Goal: Task Accomplishment & Management: Use online tool/utility

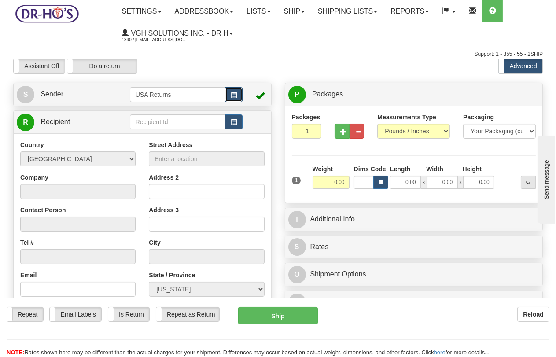
click at [233, 91] on button "button" at bounding box center [234, 94] width 18 height 15
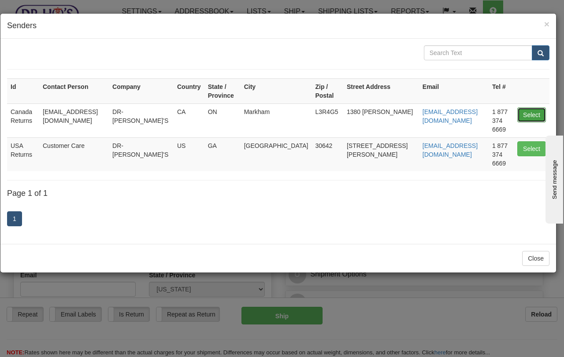
click at [500, 107] on button "Select" at bounding box center [531, 114] width 29 height 15
type input "Canada Returns"
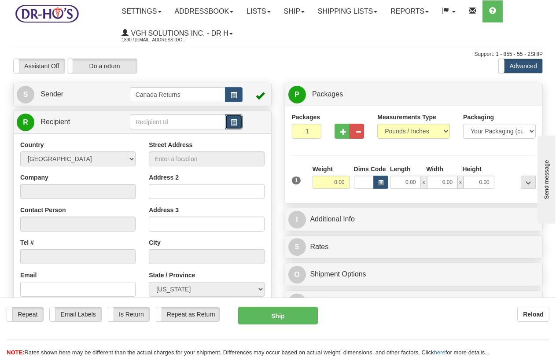
click at [239, 121] on button "button" at bounding box center [234, 121] width 18 height 15
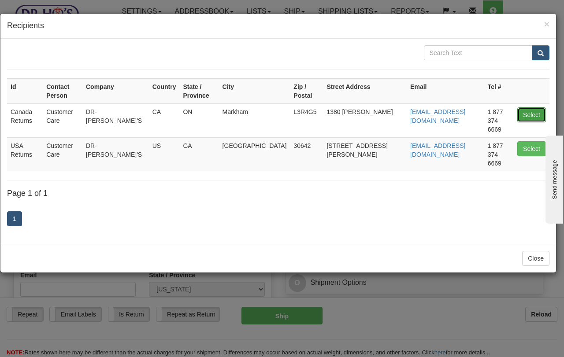
click at [500, 107] on button "Select" at bounding box center [531, 114] width 29 height 15
type input "Canada Returns"
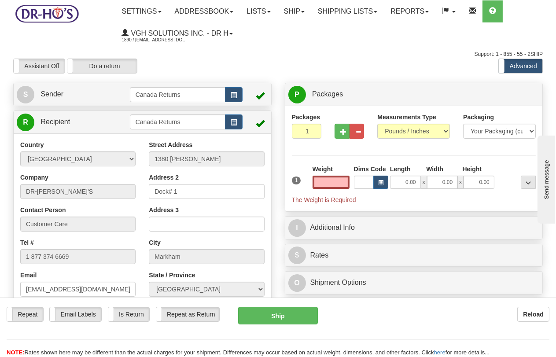
type input "0.00"
click at [113, 101] on link "S Sender" at bounding box center [73, 94] width 113 height 18
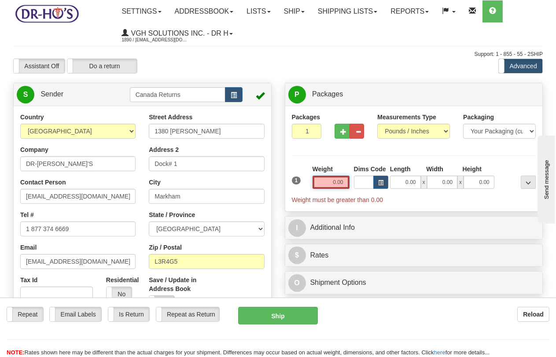
click at [328, 184] on input "0.00" at bounding box center [331, 182] width 37 height 13
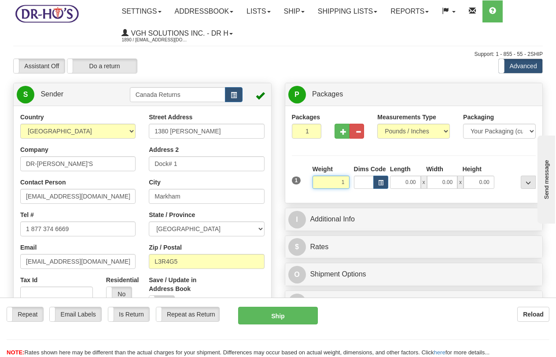
type input "1.00"
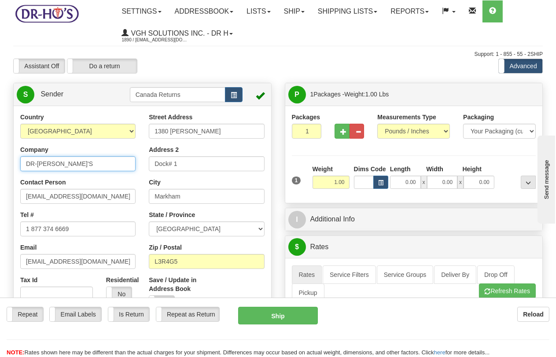
drag, startPoint x: 60, startPoint y: 165, endPoint x: -23, endPoint y: 160, distance: 83.4
click at [0, 160] on html "Training Course Close Toggle navigation Settings Shipping Preferences New Sende…" at bounding box center [278, 178] width 556 height 357
paste input "[PERSON_NAME]"
type input "[PERSON_NAME]"
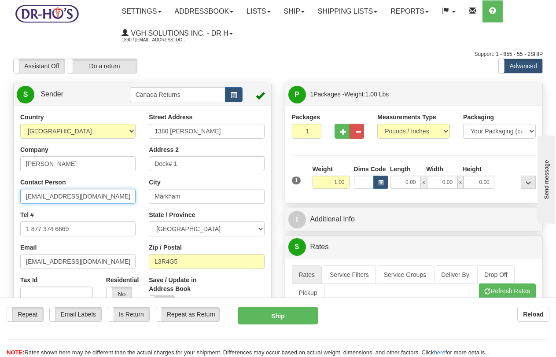
drag, startPoint x: 80, startPoint y: 197, endPoint x: 9, endPoint y: 194, distance: 71.0
click at [14, 194] on div "Country [GEOGRAPHIC_DATA] [GEOGRAPHIC_DATA] [GEOGRAPHIC_DATA] [GEOGRAPHIC_DATA]…" at bounding box center [143, 235] width 258 height 244
paste input "[PERSON_NAME]"
type input "[PERSON_NAME]"
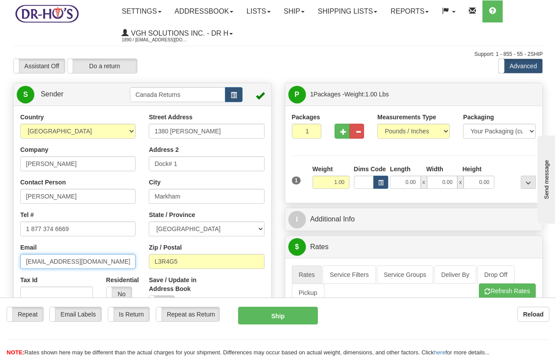
drag, startPoint x: 85, startPoint y: 260, endPoint x: 79, endPoint y: 261, distance: 6.2
click at [79, 261] on input "[EMAIL_ADDRESS][DOMAIN_NAME]" at bounding box center [77, 261] width 115 height 15
drag, startPoint x: 100, startPoint y: 261, endPoint x: -11, endPoint y: 261, distance: 111.0
click at [0, 261] on html "Training Course Close Toggle navigation Settings Shipping Preferences New Sende…" at bounding box center [278, 178] width 556 height 357
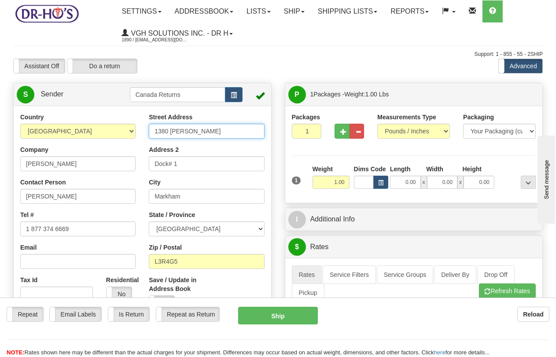
drag, startPoint x: 212, startPoint y: 133, endPoint x: 180, endPoint y: 152, distance: 37.8
click at [144, 133] on div "Street Address [STREET_ADDRESS][PERSON_NAME] Address 2 Dock# 1 City [GEOGRAPHIC…" at bounding box center [206, 215] width 129 height 204
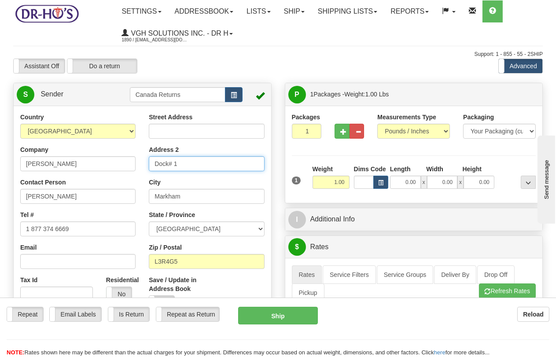
drag, startPoint x: 200, startPoint y: 166, endPoint x: 168, endPoint y: 182, distance: 36.0
click at [129, 165] on div "Country [GEOGRAPHIC_DATA] [GEOGRAPHIC_DATA] [GEOGRAPHIC_DATA] [GEOGRAPHIC_DATA]…" at bounding box center [143, 235] width 258 height 244
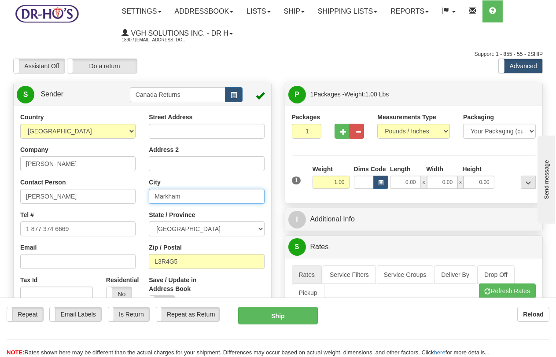
drag, startPoint x: 191, startPoint y: 199, endPoint x: 141, endPoint y: 200, distance: 50.2
click at [130, 198] on div "Country [GEOGRAPHIC_DATA] [GEOGRAPHIC_DATA] [GEOGRAPHIC_DATA] [GEOGRAPHIC_DATA]…" at bounding box center [143, 235] width 258 height 244
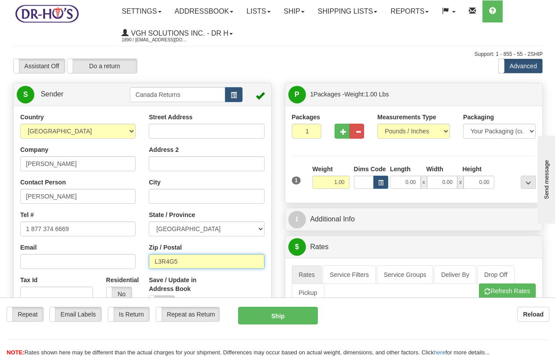
drag, startPoint x: 194, startPoint y: 265, endPoint x: 146, endPoint y: 265, distance: 48.4
click at [146, 265] on div "Street Address Address 2 City State / Province [GEOGRAPHIC_DATA] [GEOGRAPHIC_DA…" at bounding box center [206, 215] width 129 height 204
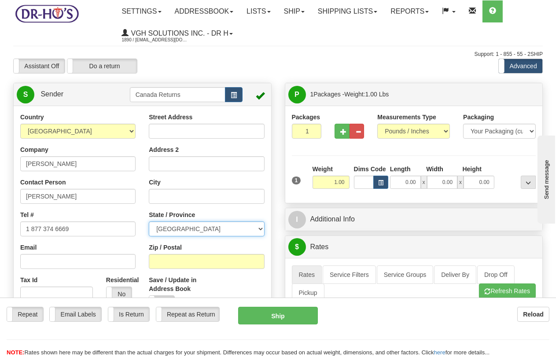
click at [179, 233] on select "[GEOGRAPHIC_DATA] [GEOGRAPHIC_DATA] [GEOGRAPHIC_DATA] [GEOGRAPHIC_DATA] [GEOGRA…" at bounding box center [206, 229] width 115 height 15
select select "NB"
click at [149, 222] on select "[GEOGRAPHIC_DATA] [GEOGRAPHIC_DATA] [GEOGRAPHIC_DATA] [GEOGRAPHIC_DATA] [GEOGRA…" at bounding box center [206, 229] width 115 height 15
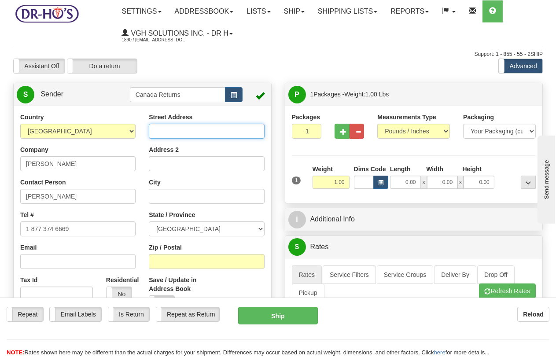
click at [194, 136] on input "Street Address" at bounding box center [206, 131] width 115 height 15
paste input "80 YOUGHALL DRV, # 16"
type input "80 YOUGHALL DRV, # 16"
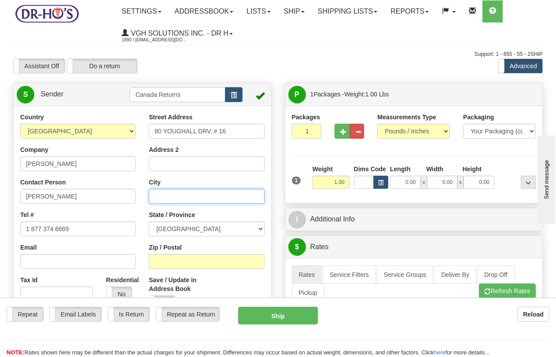
click at [185, 196] on input "City" at bounding box center [206, 196] width 115 height 15
paste input "Bathurst"
type input "Bathurst"
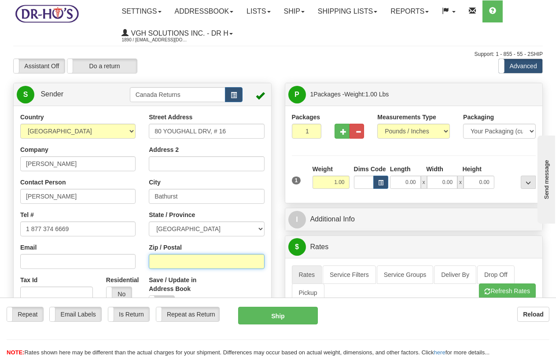
click at [177, 262] on input "Zip / Postal" at bounding box center [206, 261] width 115 height 15
paste input "E2A4X5"
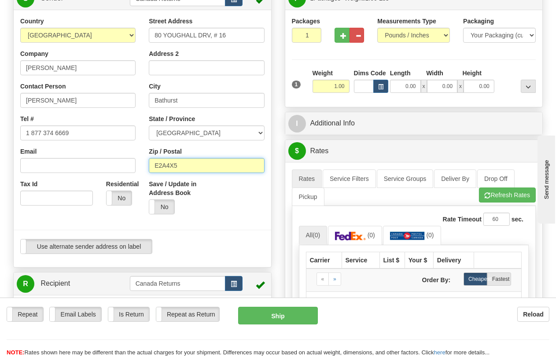
scroll to position [147, 0]
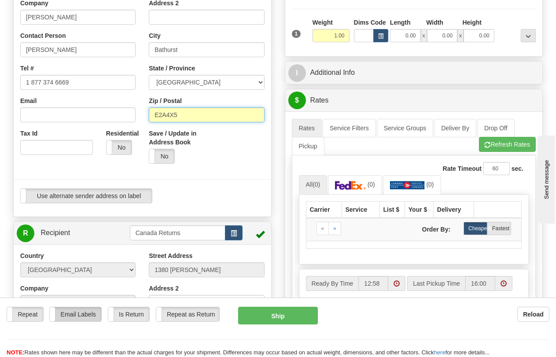
type input "E2A4X5"
click at [116, 318] on label "Is Return" at bounding box center [128, 314] width 41 height 14
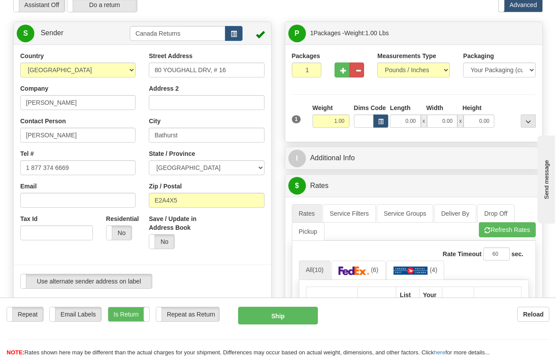
scroll to position [0, 0]
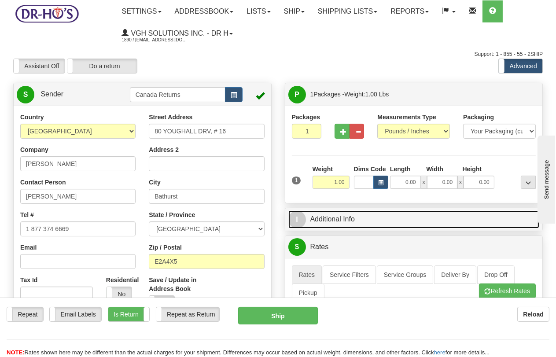
click at [370, 224] on link "I Additional Info" at bounding box center [413, 220] width 251 height 18
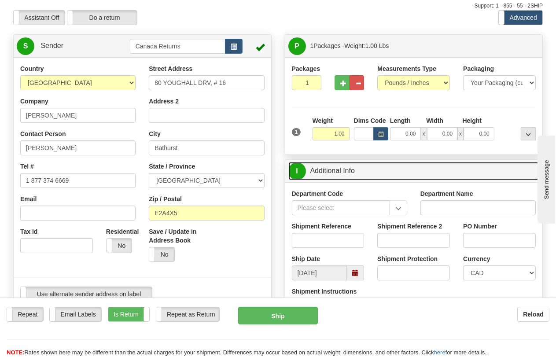
scroll to position [49, 0]
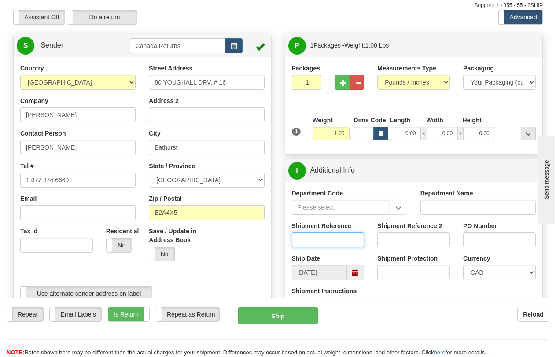
click at [316, 240] on input "Shipment Reference" at bounding box center [328, 240] width 73 height 15
paste input "1174656"
click at [359, 272] on span at bounding box center [355, 272] width 17 height 15
type input "1174656"
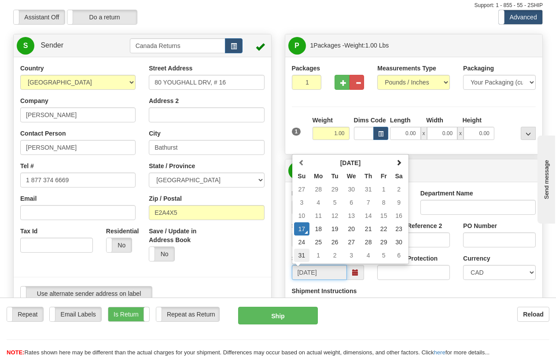
click at [303, 255] on td "31" at bounding box center [302, 255] width 16 height 13
type input "[DATE]"
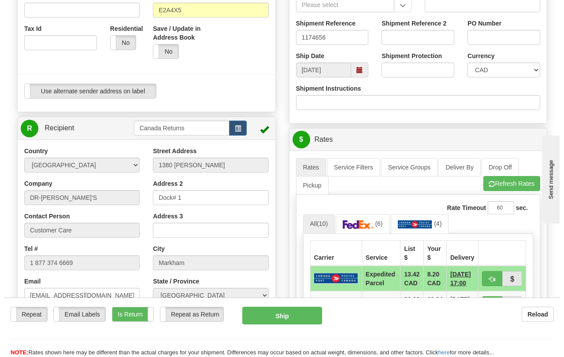
scroll to position [342, 0]
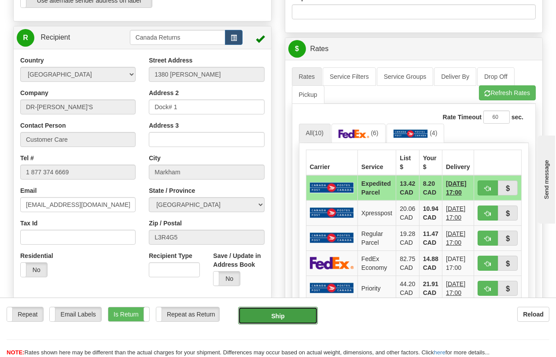
click at [267, 321] on button "Ship" at bounding box center [278, 316] width 80 height 18
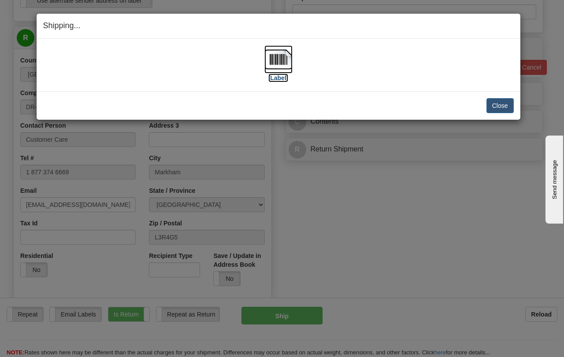
click at [278, 61] on img at bounding box center [278, 59] width 28 height 28
click at [493, 107] on button "Close" at bounding box center [499, 105] width 27 height 15
